Goal: Task Accomplishment & Management: Manage account settings

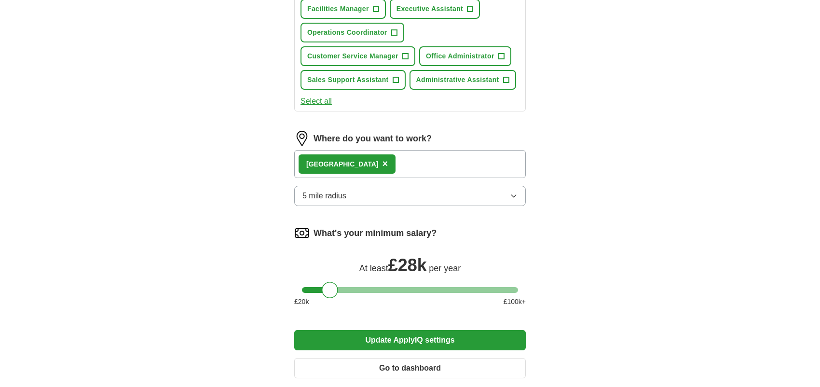
scroll to position [527, 0]
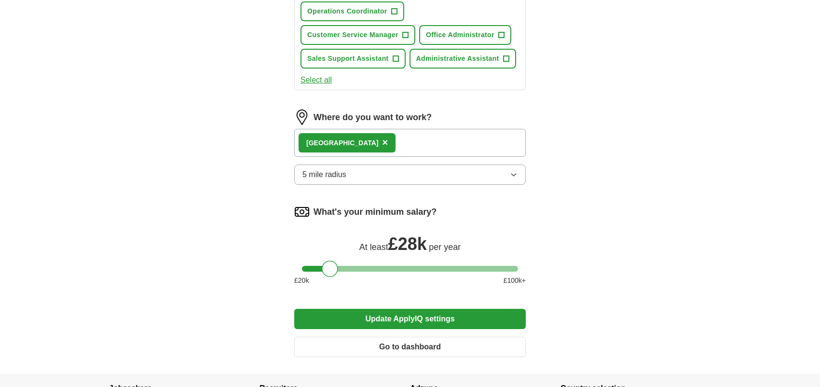
click at [507, 175] on button "5 mile radius" at bounding box center [409, 174] width 231 height 20
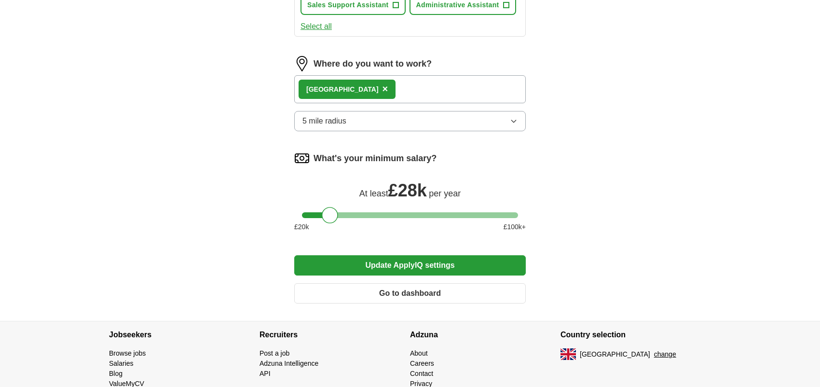
scroll to position [548, 0]
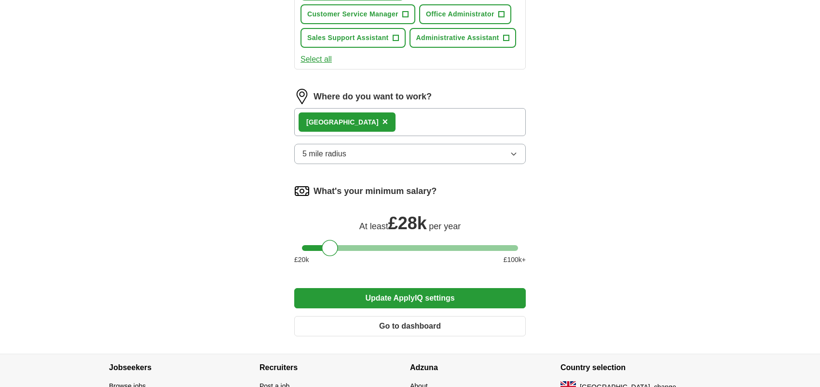
click at [424, 144] on button "5 mile radius" at bounding box center [409, 154] width 231 height 20
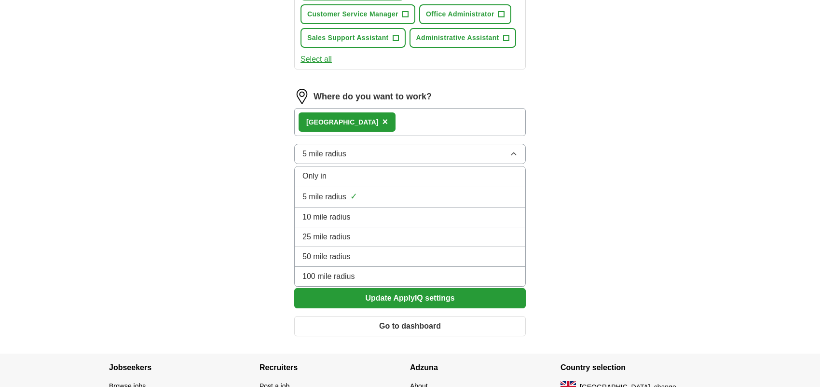
click at [330, 170] on div "Only in" at bounding box center [409, 176] width 215 height 12
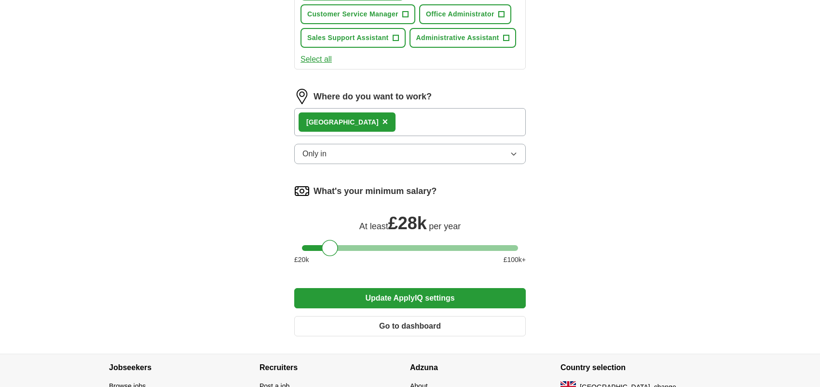
click at [339, 149] on button "Only in" at bounding box center [409, 154] width 231 height 20
click at [514, 150] on icon "button" at bounding box center [514, 154] width 8 height 8
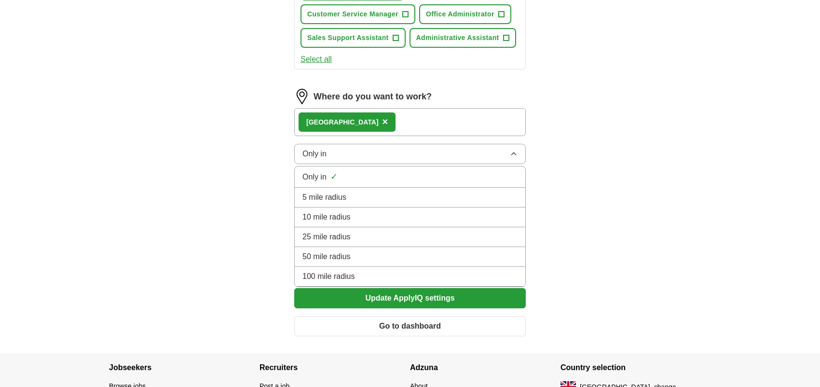
click at [340, 191] on span "5 mile radius" at bounding box center [324, 197] width 44 height 12
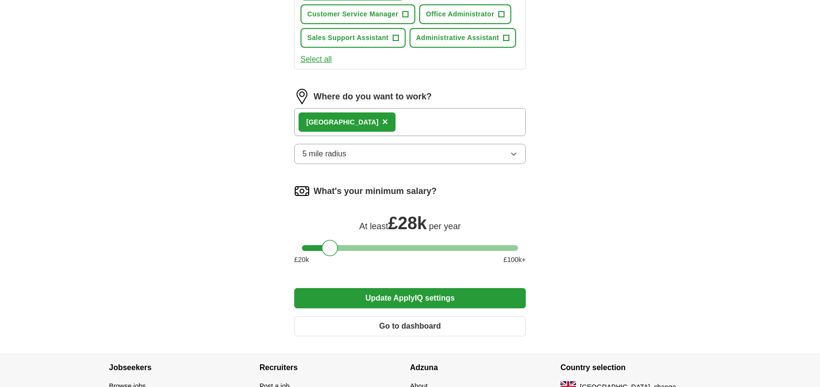
click at [486, 153] on button "5 mile radius" at bounding box center [409, 154] width 231 height 20
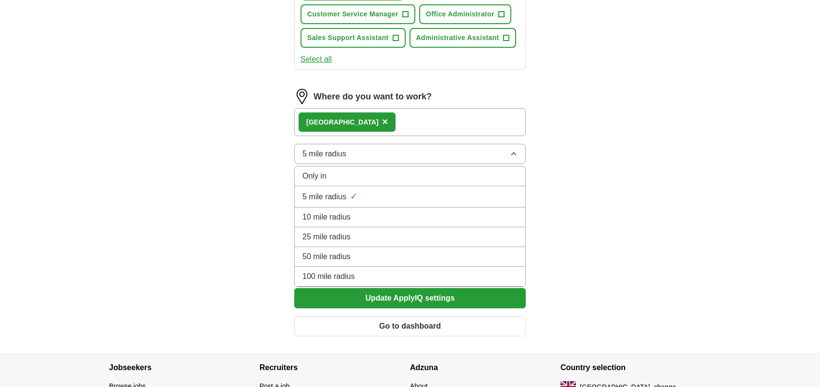
click at [320, 171] on span "Only in" at bounding box center [314, 176] width 24 height 12
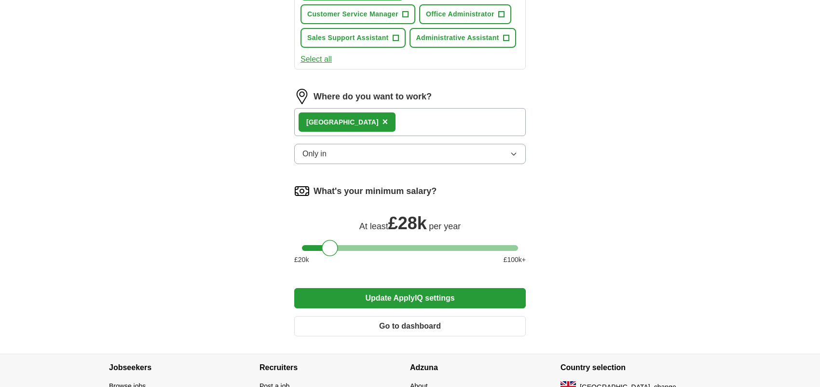
click at [333, 154] on button "Only in" at bounding box center [409, 154] width 231 height 20
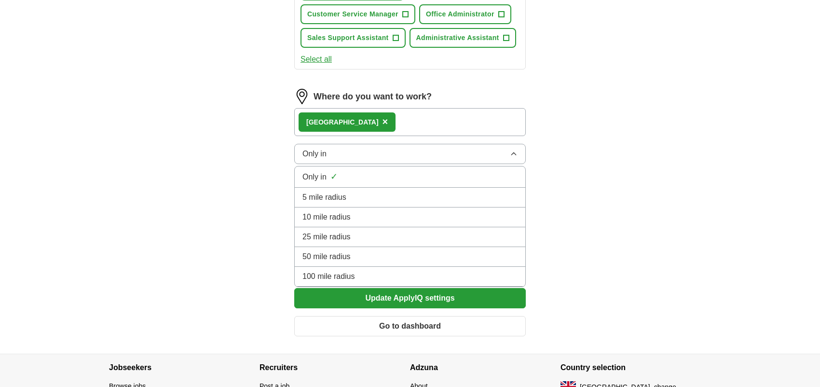
click at [325, 173] on span "Only in" at bounding box center [314, 177] width 24 height 12
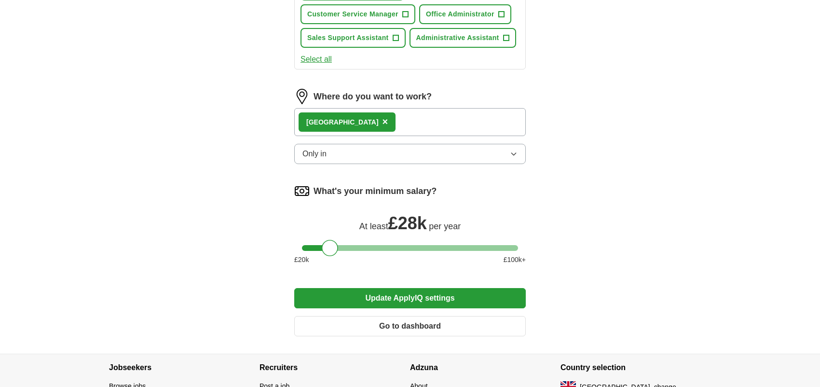
click at [403, 299] on button "Update ApplyIQ settings" at bounding box center [409, 298] width 231 height 20
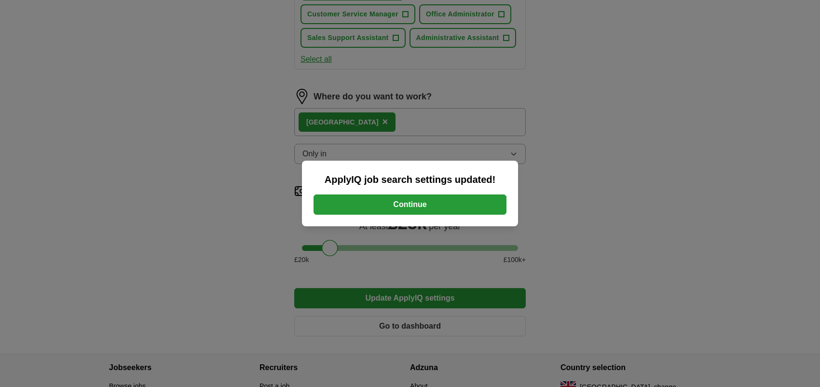
click at [400, 198] on button "Continue" at bounding box center [409, 204] width 193 height 20
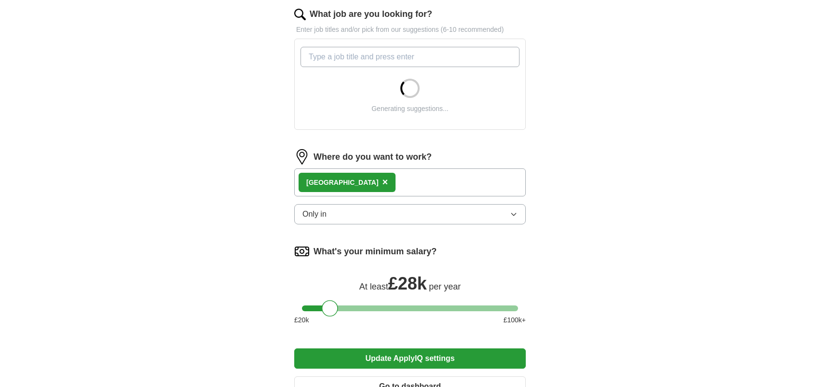
scroll to position [317, 0]
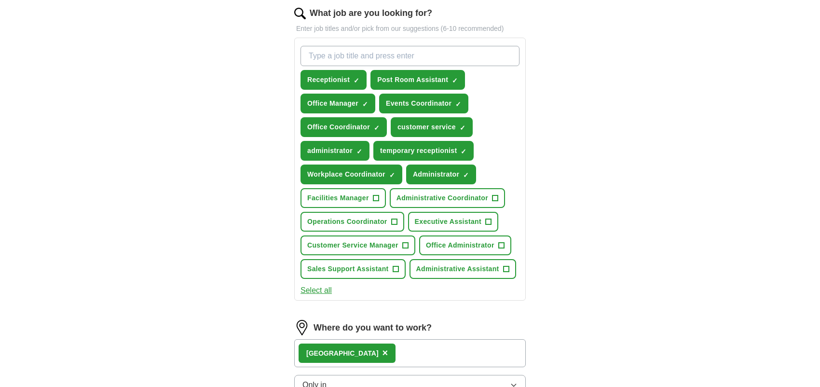
click at [336, 306] on form "Select a CV DawnWilkinsonCVAug25.docx 14/08/2025, 09:11 Upload a different CV B…" at bounding box center [409, 194] width 231 height 760
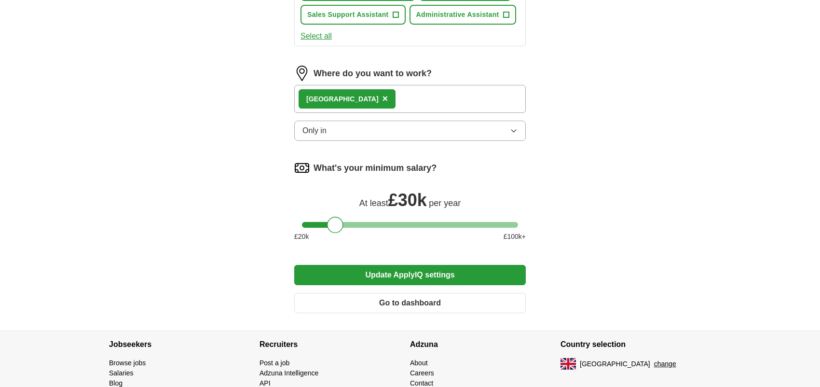
scroll to position [608, 0]
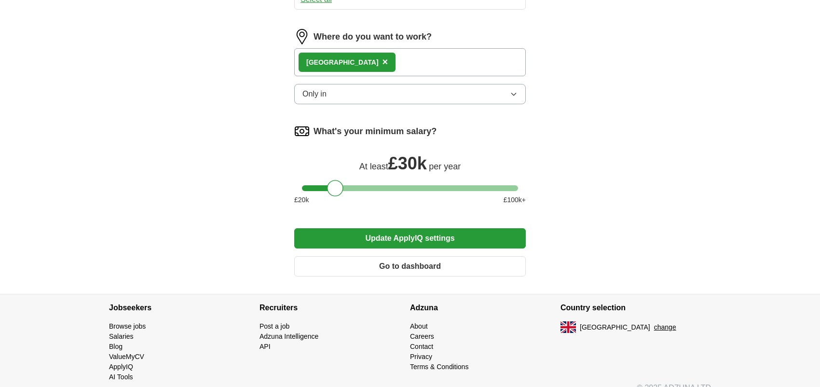
click at [414, 230] on button "Update ApplyIQ settings" at bounding box center [409, 238] width 231 height 20
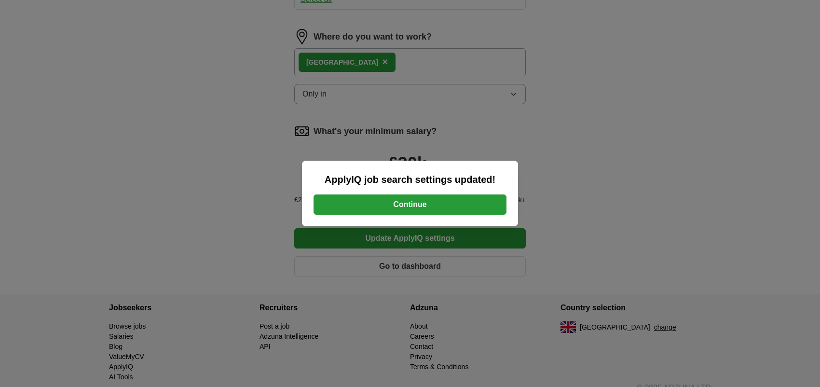
click at [412, 199] on button "Continue" at bounding box center [409, 204] width 193 height 20
